Goal: Task Accomplishment & Management: Use online tool/utility

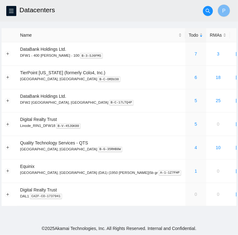
drag, startPoint x: 164, startPoint y: 10, endPoint x: 18, endPoint y: -16, distance: 148.6
click at [18, 0] on html "FTP Data Centers Activity Logs Hardware Test (isok) Support Datacenters P Name …" at bounding box center [119, 117] width 238 height 235
click at [189, 101] on div "5" at bounding box center [196, 100] width 14 height 7
click at [195, 102] on link "5" at bounding box center [196, 100] width 3 height 5
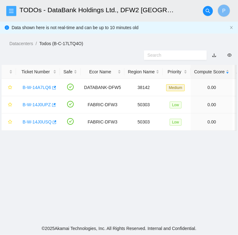
click at [12, 12] on icon "menu" at bounding box center [11, 10] width 5 height 5
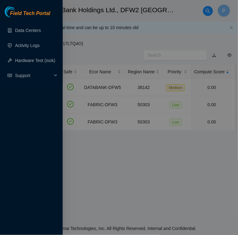
click at [106, 43] on div at bounding box center [119, 117] width 238 height 235
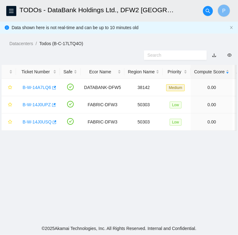
click at [180, 40] on ol "Datacenters / Todos (B-C-17LTQ4O) /" at bounding box center [123, 43] width 229 height 7
click at [114, 46] on ol "Datacenters / Todos (B-C-17LTQ4O) /" at bounding box center [123, 43] width 229 height 7
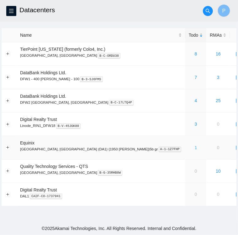
click at [195, 148] on link "1" at bounding box center [196, 147] width 3 height 5
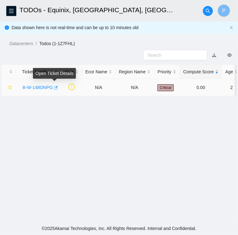
click at [54, 89] on icon "button" at bounding box center [55, 88] width 4 height 4
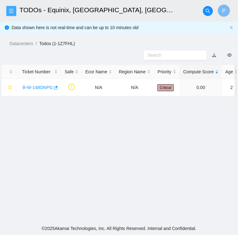
click at [11, 13] on icon "menu" at bounding box center [11, 10] width 5 height 5
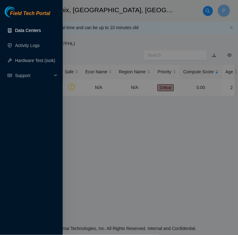
click at [30, 30] on link "Data Centers" at bounding box center [28, 30] width 26 height 5
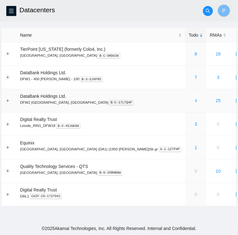
click at [195, 102] on link "4" at bounding box center [196, 100] width 3 height 5
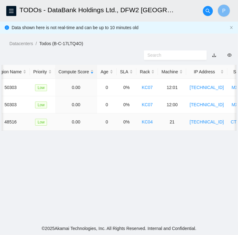
scroll to position [0, 127]
click at [186, 114] on td "23.63.30.216" at bounding box center [206, 122] width 41 height 17
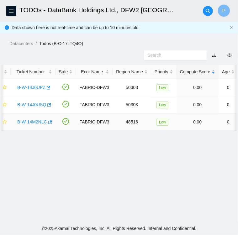
scroll to position [0, 3]
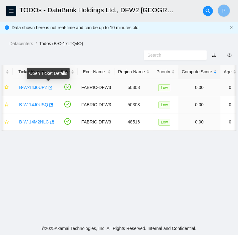
click at [49, 89] on icon "button" at bounding box center [50, 88] width 4 height 4
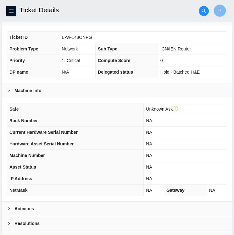
scroll to position [161, 0]
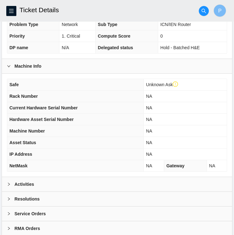
click at [15, 181] on b "Activities" at bounding box center [23, 184] width 19 height 7
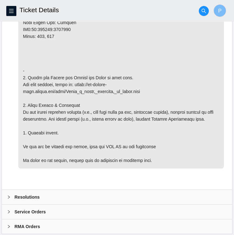
scroll to position [575, 0]
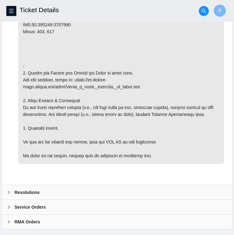
click at [8, 191] on icon "right" at bounding box center [9, 192] width 2 height 3
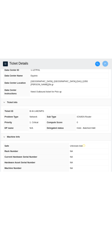
scroll to position [0, 0]
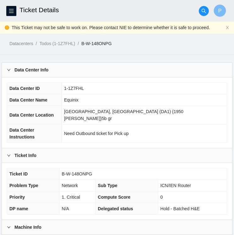
click at [35, 96] on th "Data Center Name" at bounding box center [34, 100] width 54 height 12
click at [185, 125] on td "Need Outbound ticket for Pick up" at bounding box center [144, 134] width 165 height 19
click at [108, 12] on h2 "Ticket Details" at bounding box center [96, 10] width 155 height 20
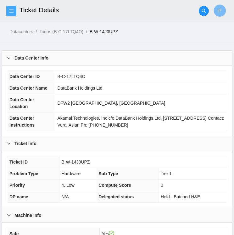
click at [13, 9] on icon "menu" at bounding box center [11, 10] width 5 height 5
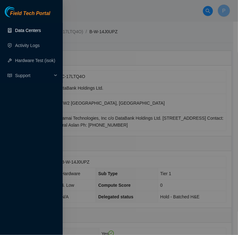
click at [34, 29] on link "Data Centers" at bounding box center [28, 30] width 26 height 5
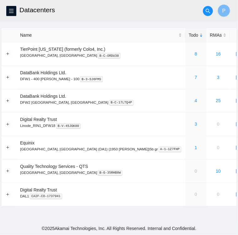
click at [158, 18] on h2 "Datacenters" at bounding box center [98, 10] width 158 height 20
